Goal: Transaction & Acquisition: Purchase product/service

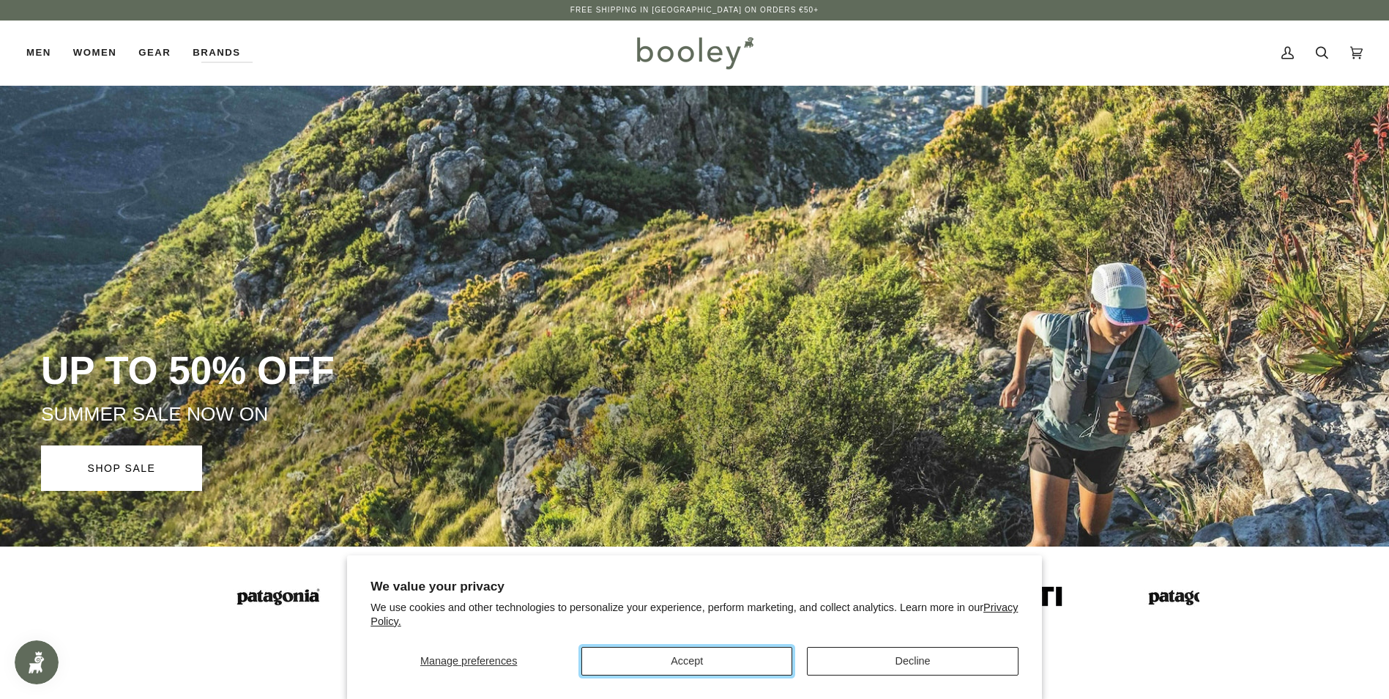
click at [702, 655] on button "Accept" at bounding box center [686, 661] width 211 height 29
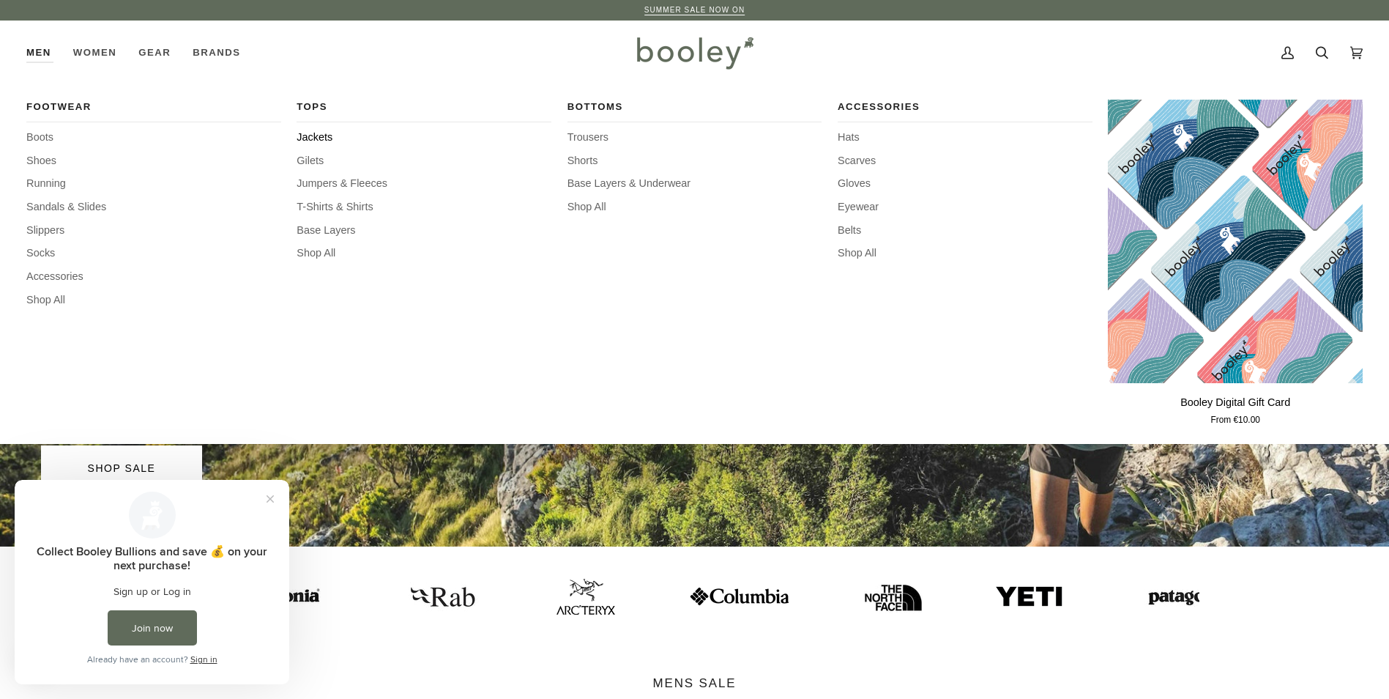
click at [324, 133] on span "Jackets" at bounding box center [424, 138] width 255 height 16
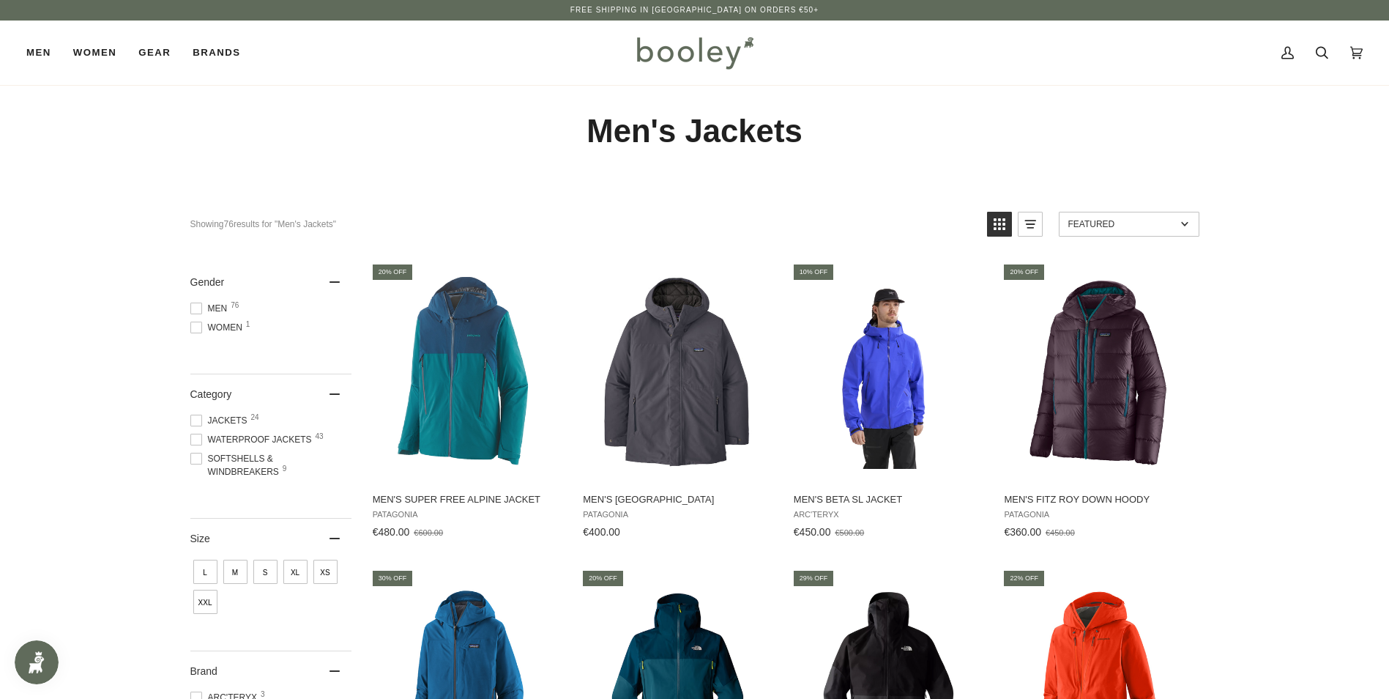
drag, startPoint x: 0, startPoint y: 0, endPoint x: 58, endPoint y: 164, distance: 173.9
click at [58, 164] on div "Men's Jackets" at bounding box center [694, 131] width 1389 height 92
click at [200, 439] on span at bounding box center [196, 439] width 12 height 12
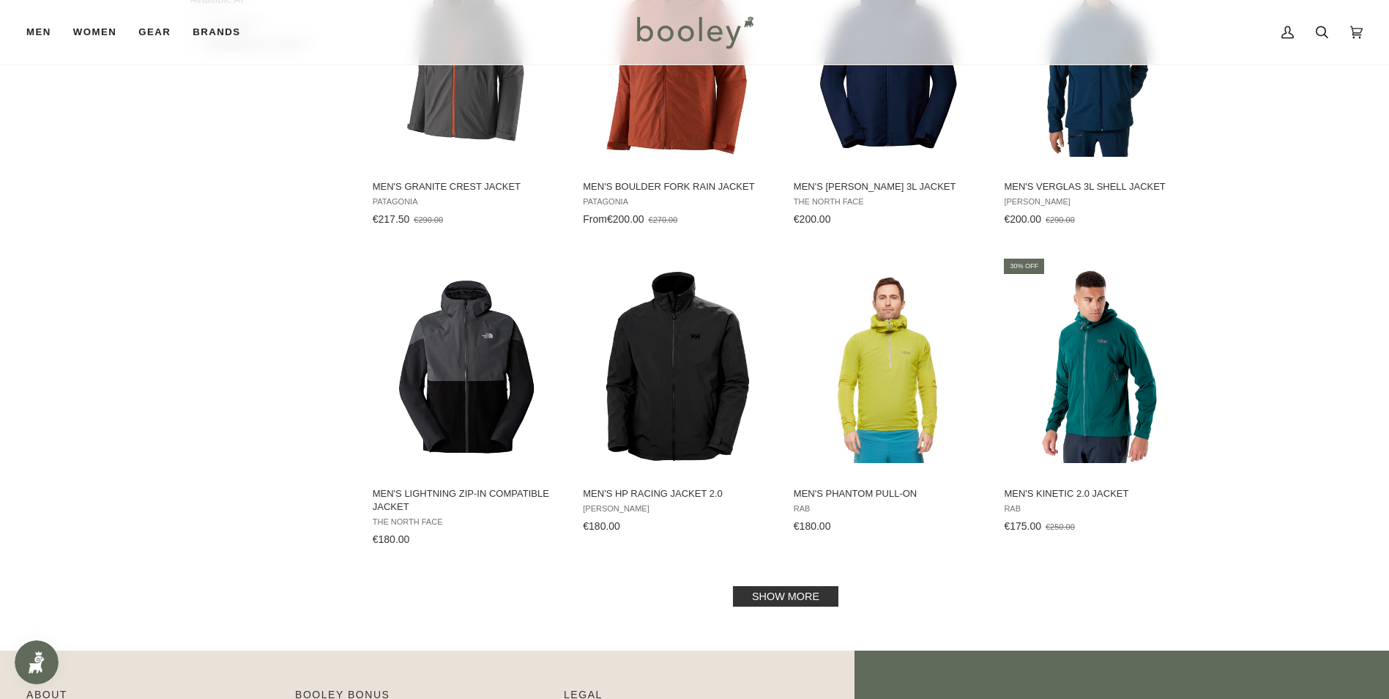
scroll to position [1391, 0]
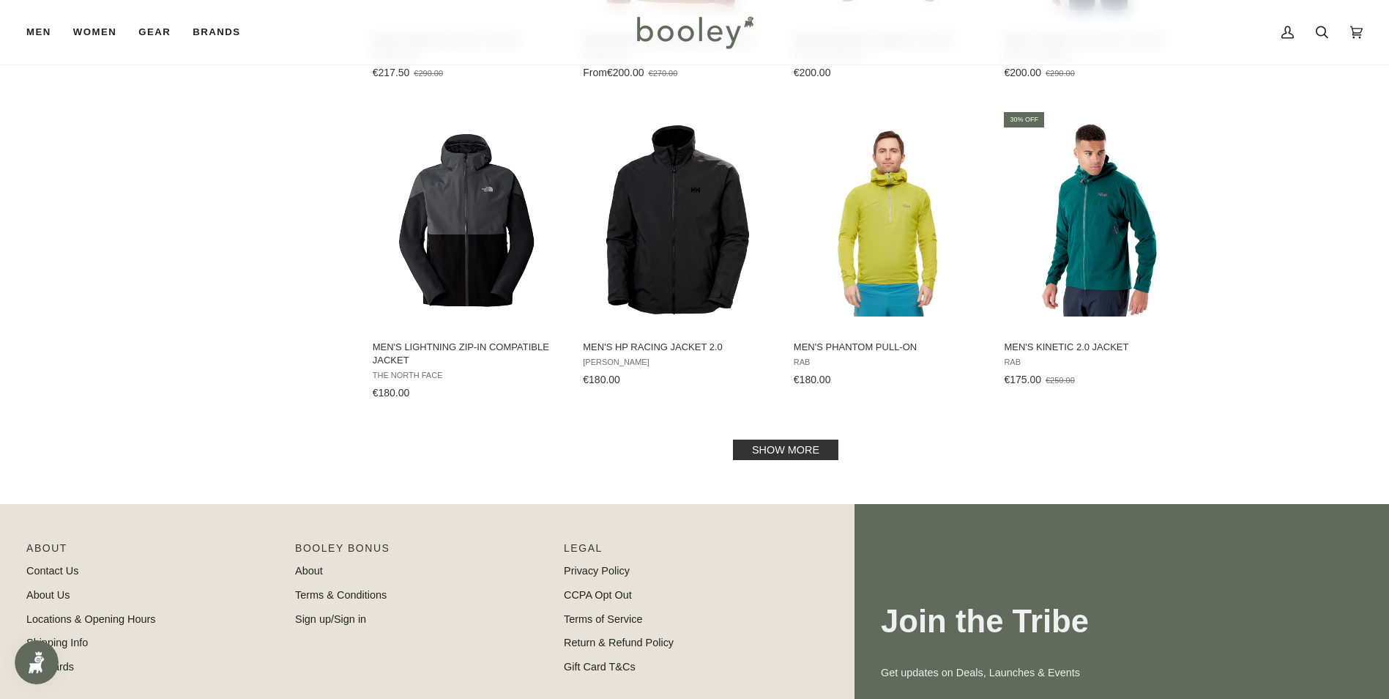
click at [771, 445] on link "Show more" at bounding box center [785, 449] width 105 height 21
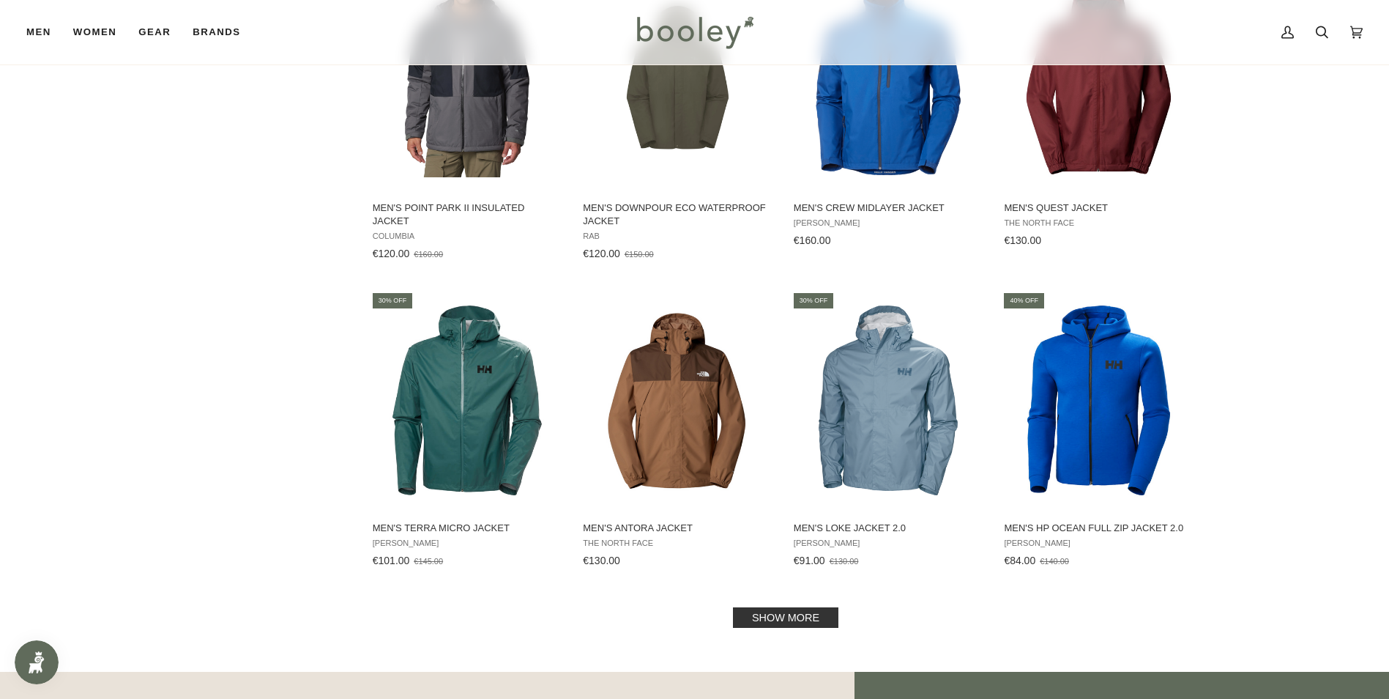
scroll to position [2929, 0]
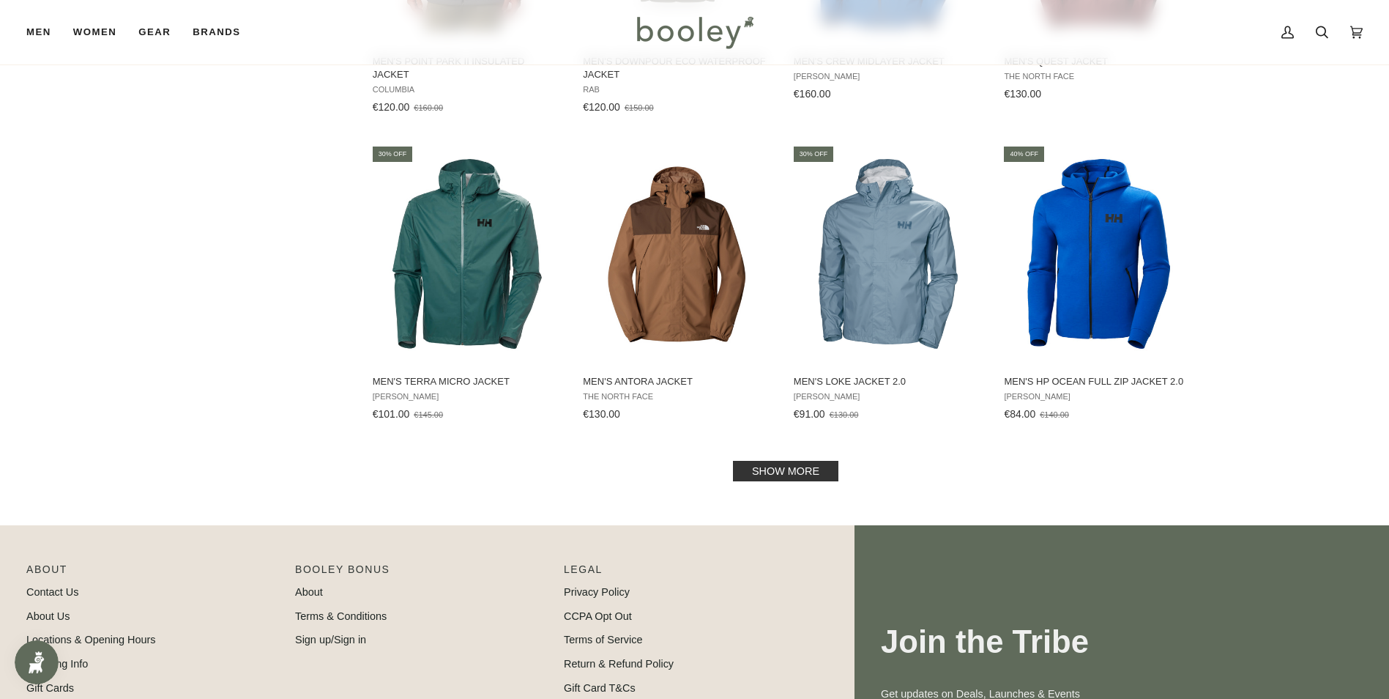
click at [805, 474] on link "Show more" at bounding box center [785, 471] width 105 height 21
